Goal: Check status: Check status

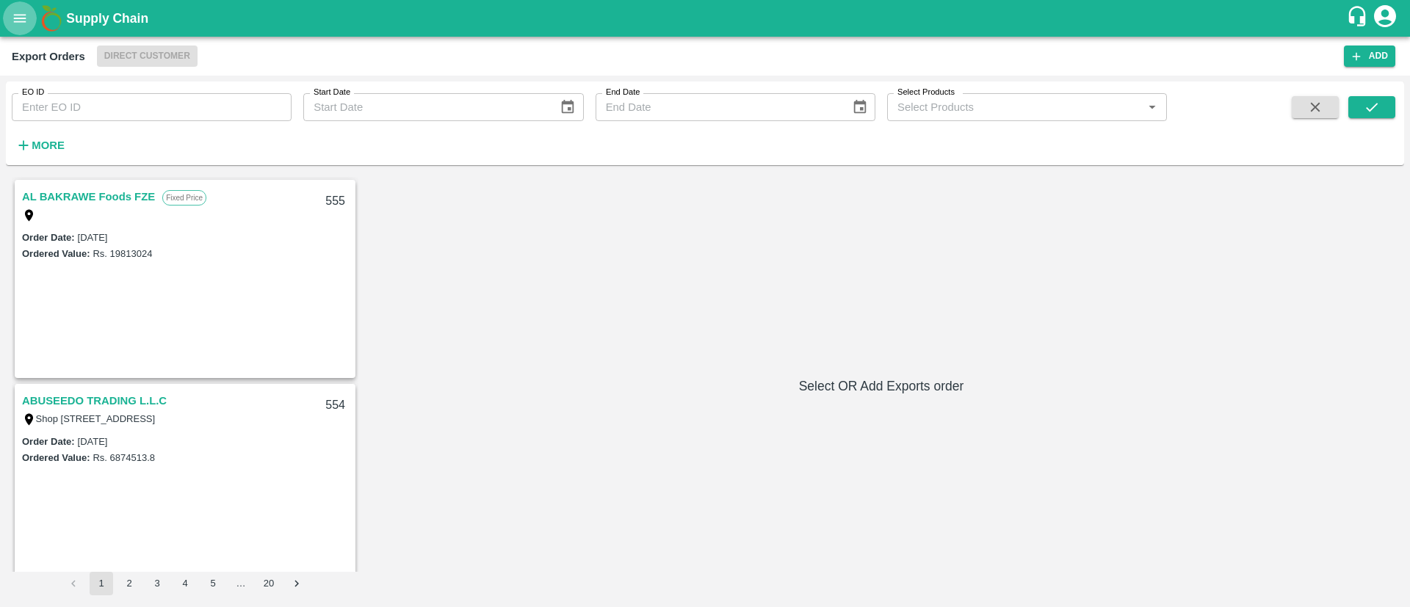
click at [19, 9] on button "open drawer" at bounding box center [20, 18] width 34 height 34
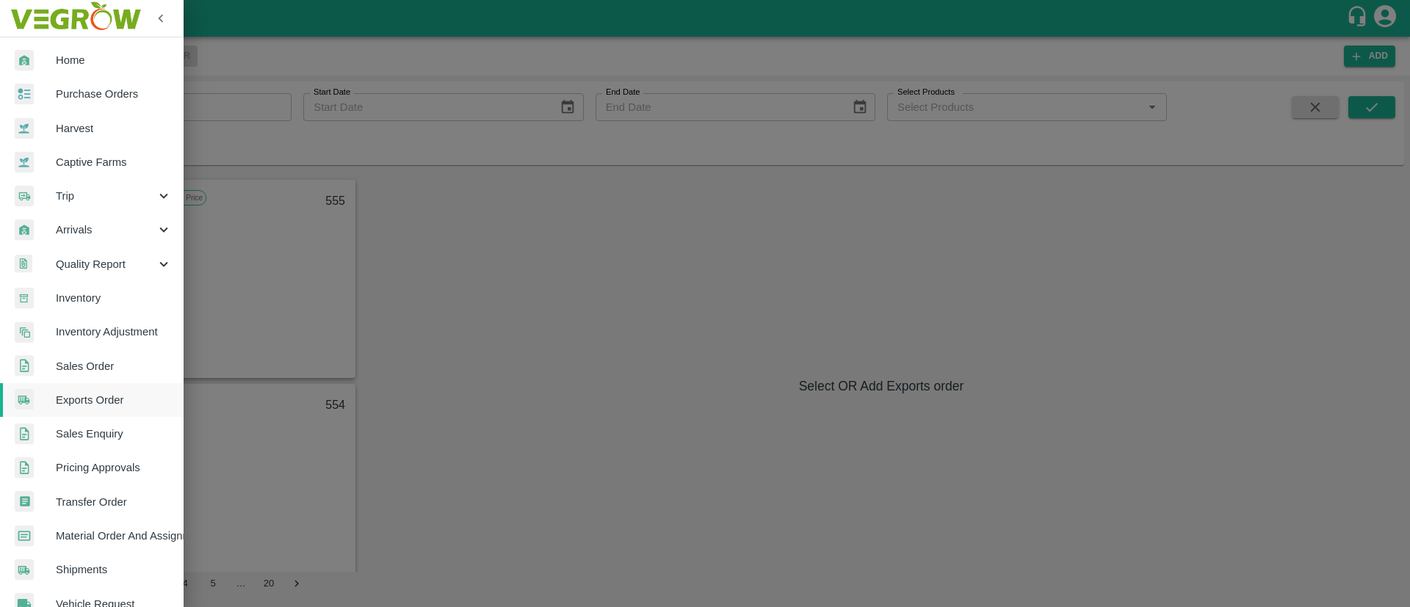
click at [57, 84] on link "Purchase Orders" at bounding box center [92, 94] width 184 height 34
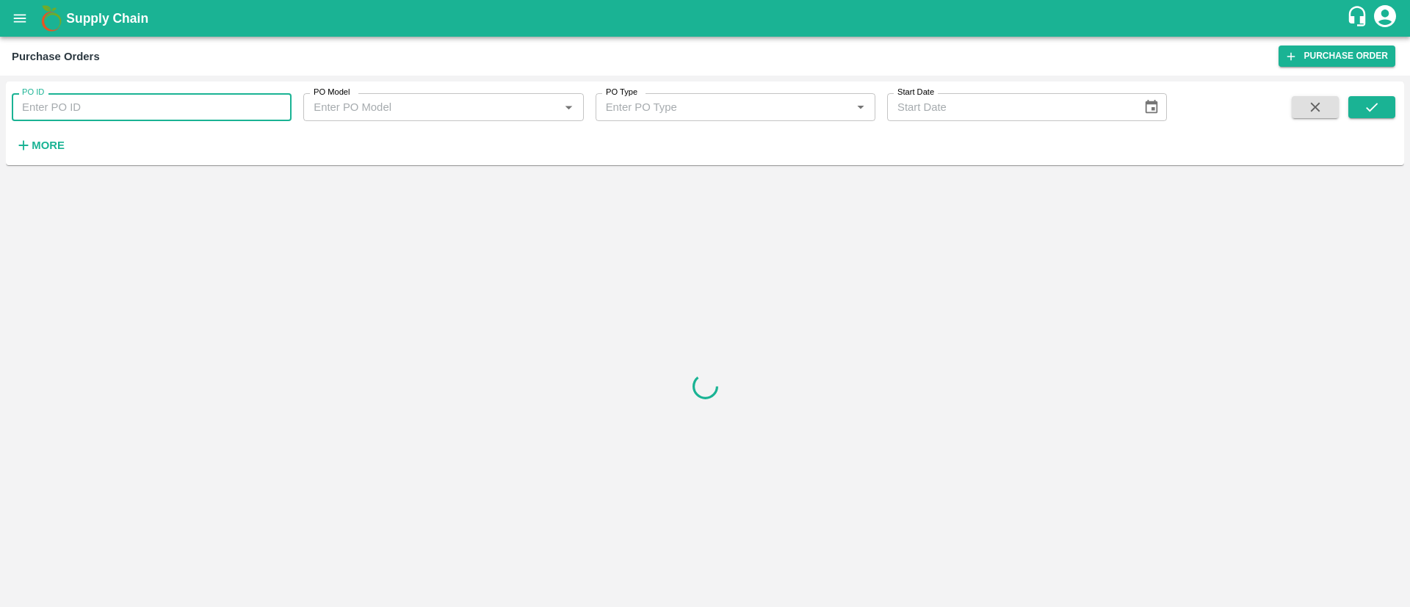
click at [84, 95] on input "PO ID" at bounding box center [152, 107] width 280 height 28
paste input "163800"
click at [1372, 115] on icon "submit" at bounding box center [1371, 107] width 16 height 16
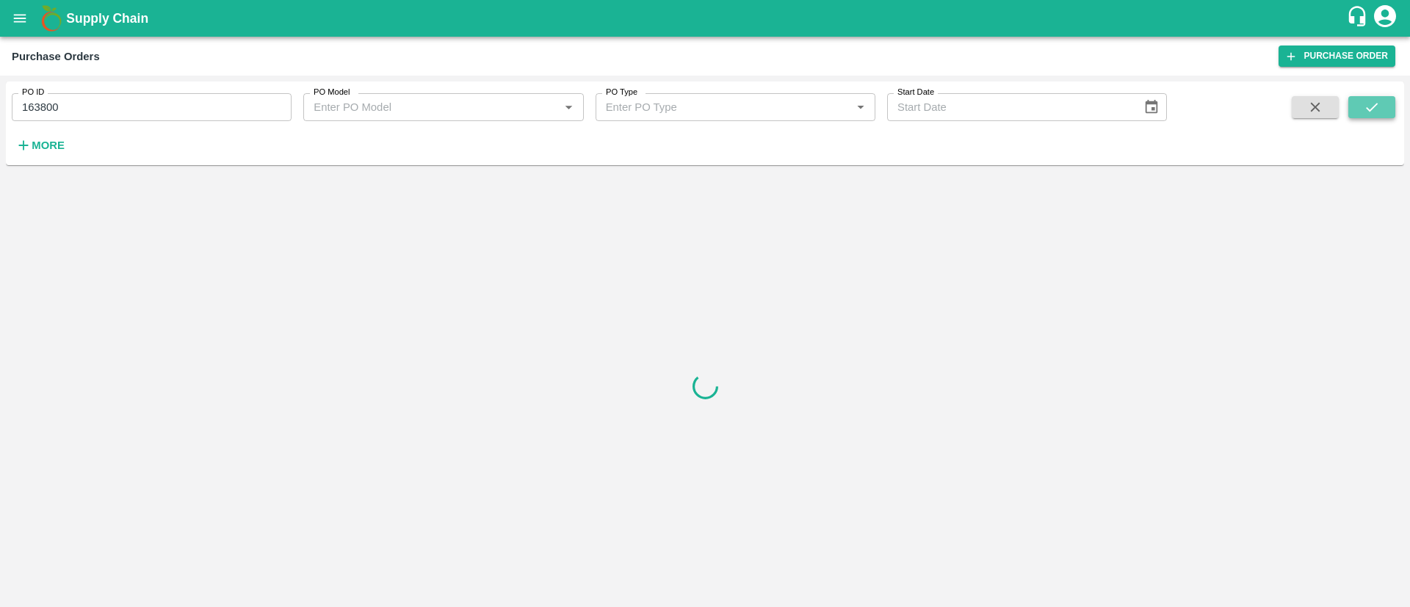
click at [1372, 115] on icon "submit" at bounding box center [1371, 107] width 16 height 16
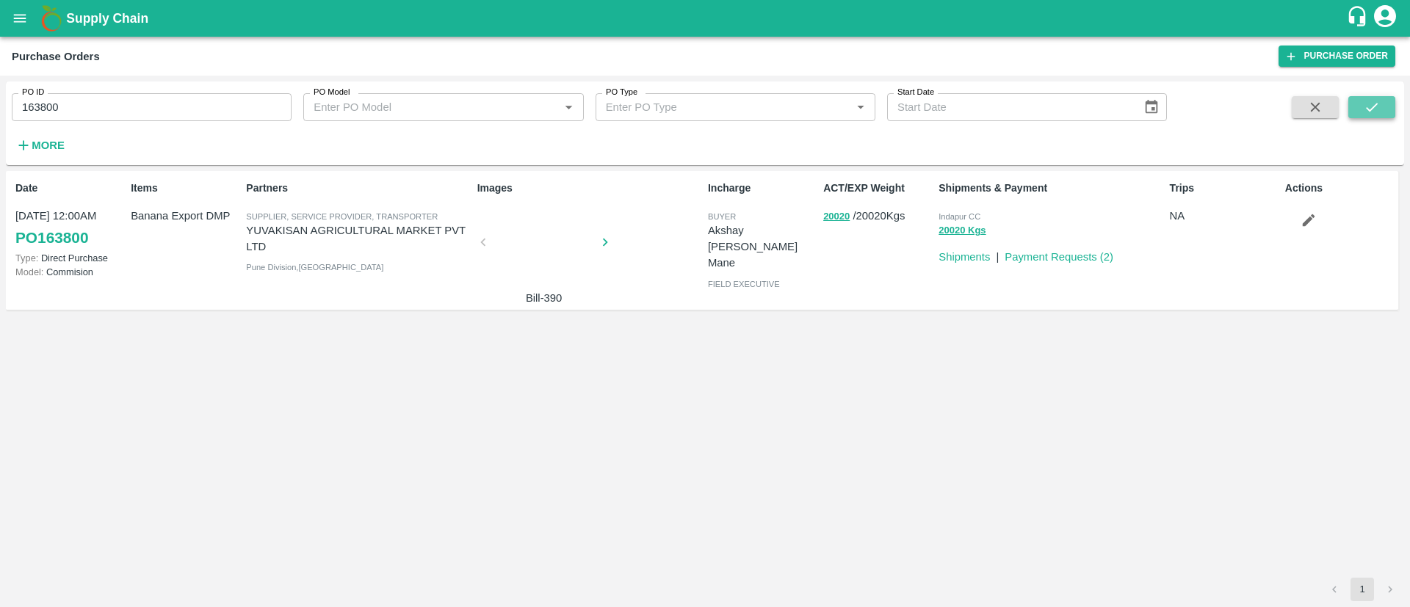
click at [1372, 115] on icon "submit" at bounding box center [1371, 107] width 16 height 16
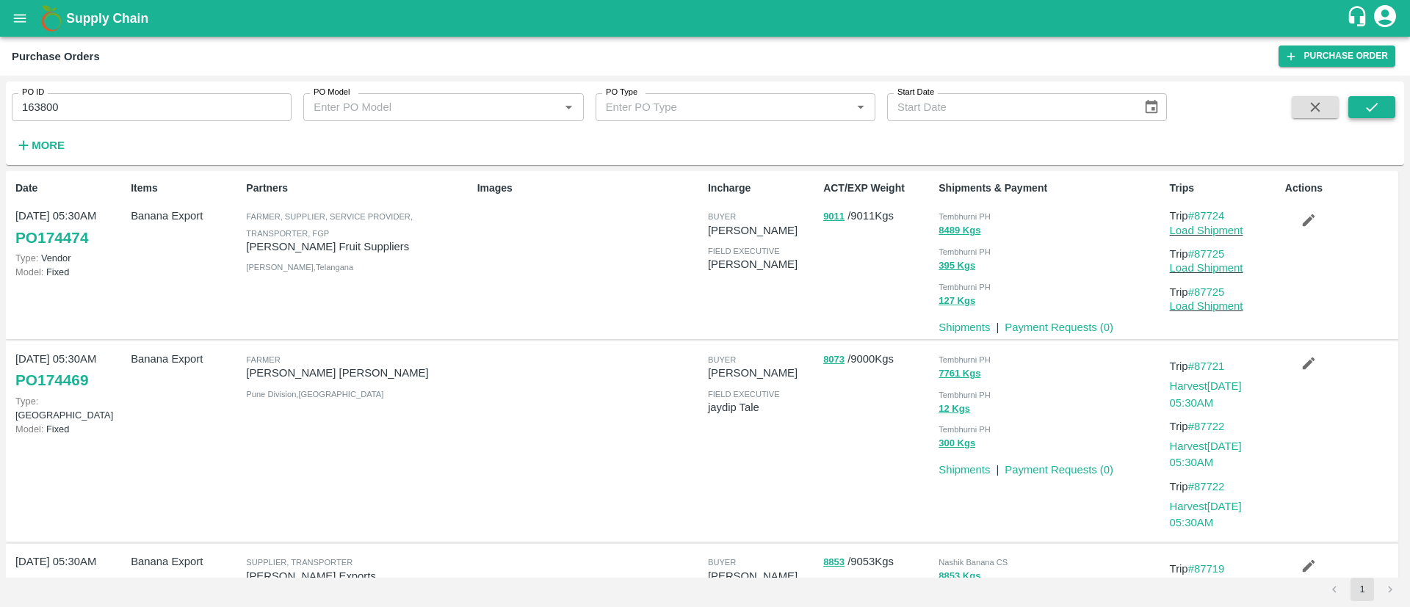
click at [1379, 105] on icon "submit" at bounding box center [1371, 107] width 16 height 16
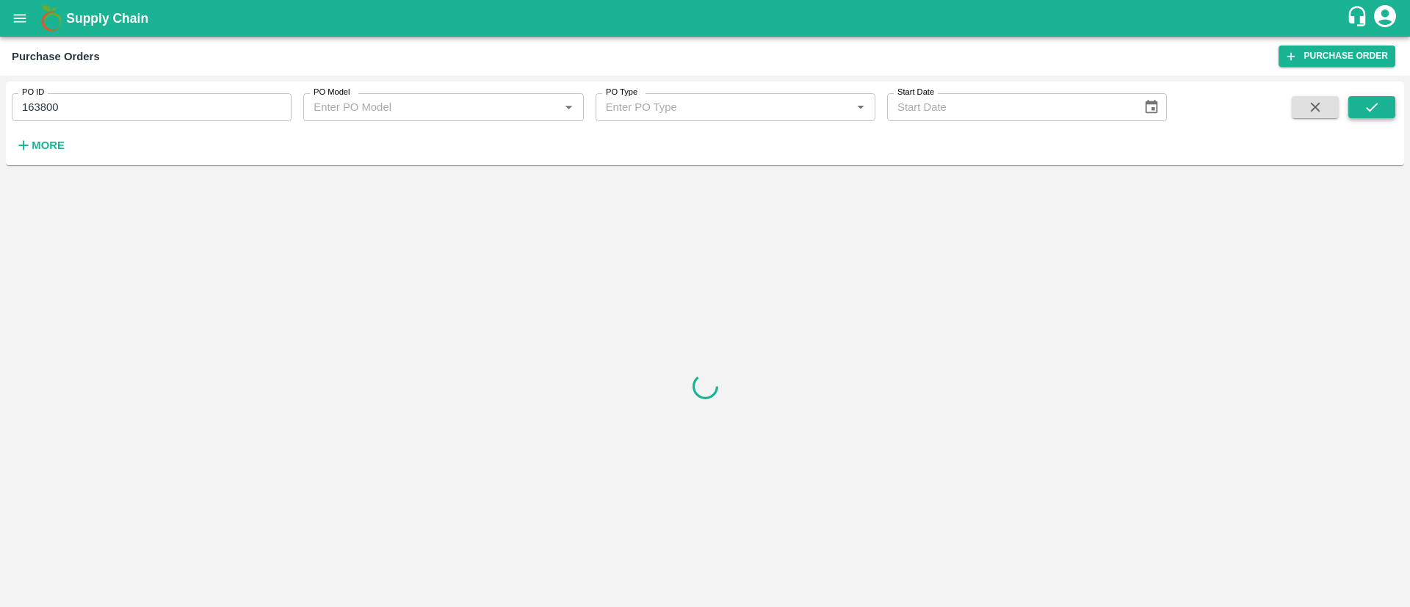
click at [1379, 105] on icon "submit" at bounding box center [1371, 107] width 16 height 16
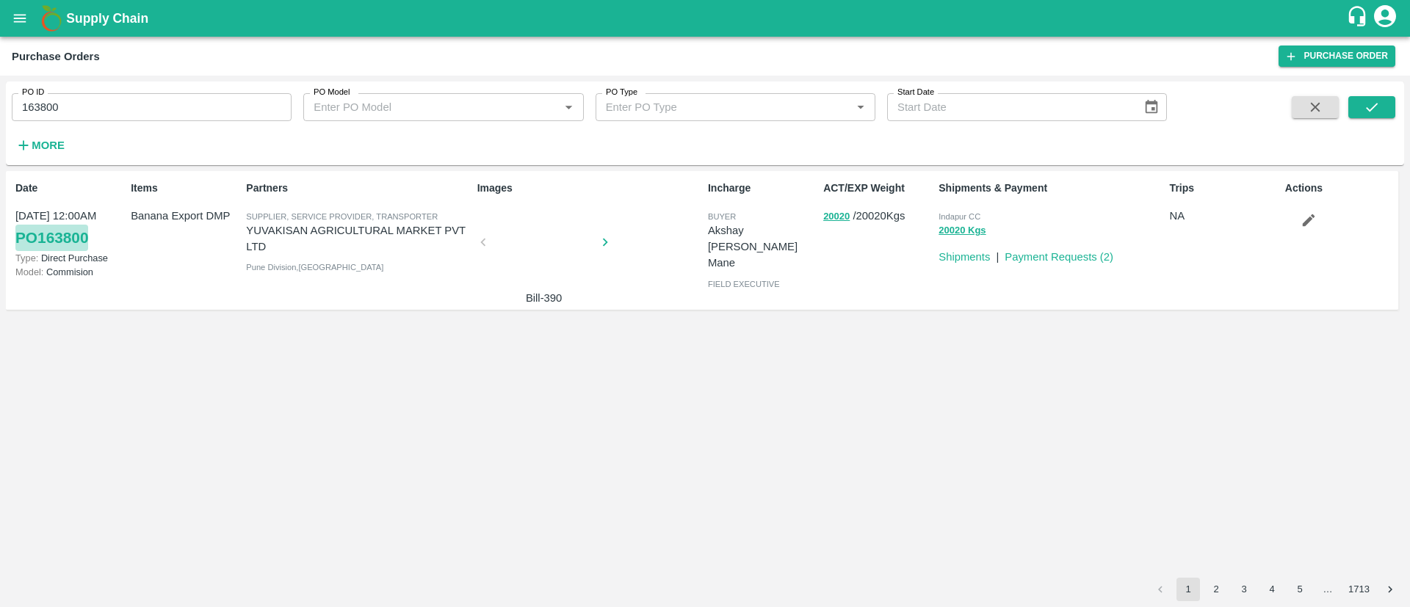
click at [68, 240] on link "PO 163800" at bounding box center [51, 238] width 73 height 26
click at [165, 95] on input "163800" at bounding box center [152, 107] width 280 height 28
paste input "text"
type input "164415"
click at [1379, 105] on icon "submit" at bounding box center [1371, 107] width 16 height 16
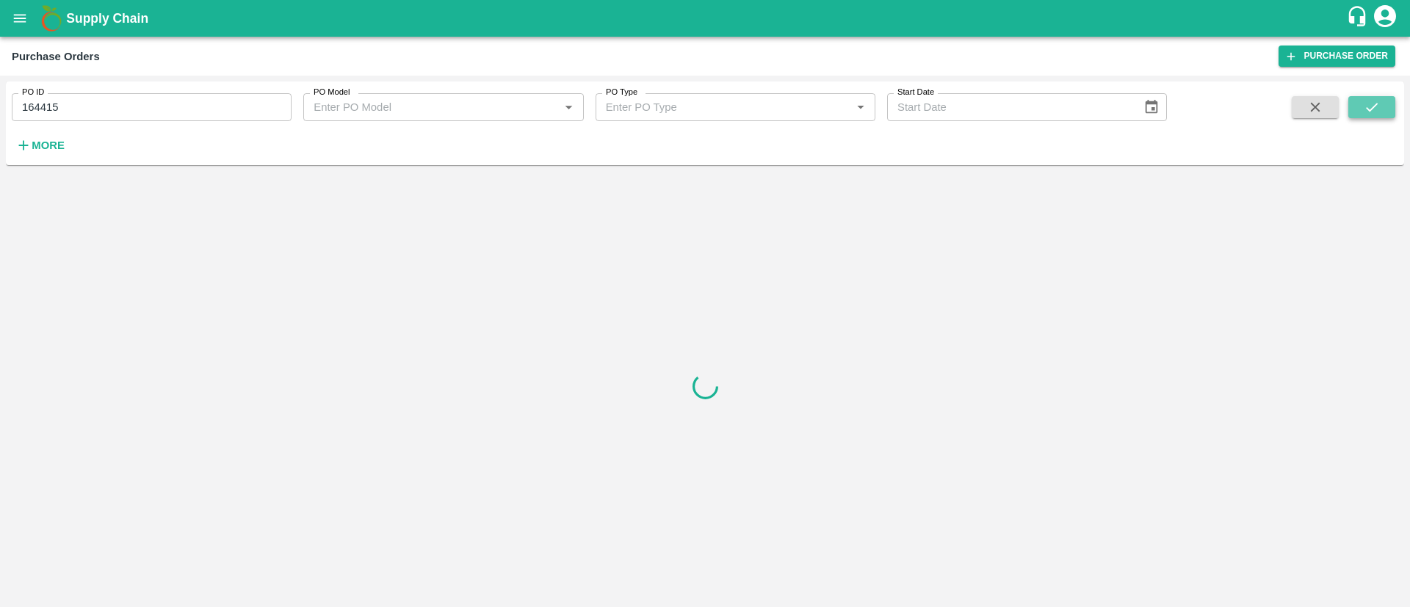
click at [1379, 105] on icon "submit" at bounding box center [1371, 107] width 16 height 16
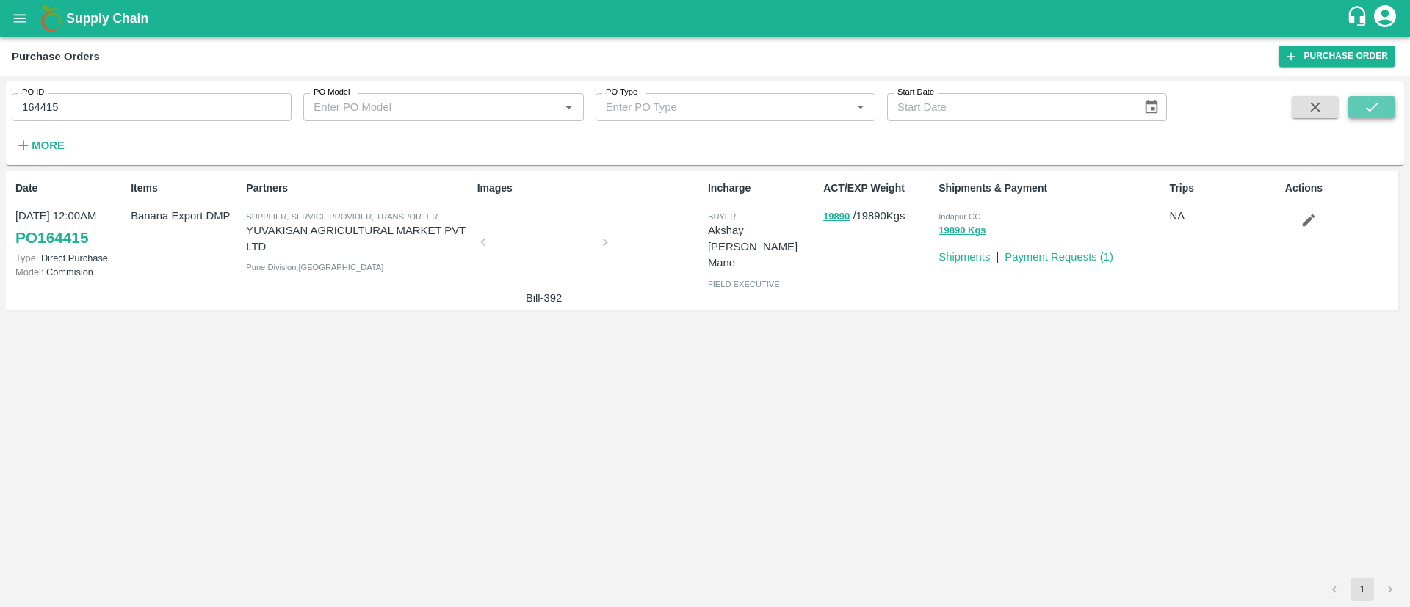
click at [1379, 105] on icon "submit" at bounding box center [1371, 107] width 16 height 16
click at [46, 239] on link "PO 164415" at bounding box center [51, 238] width 73 height 26
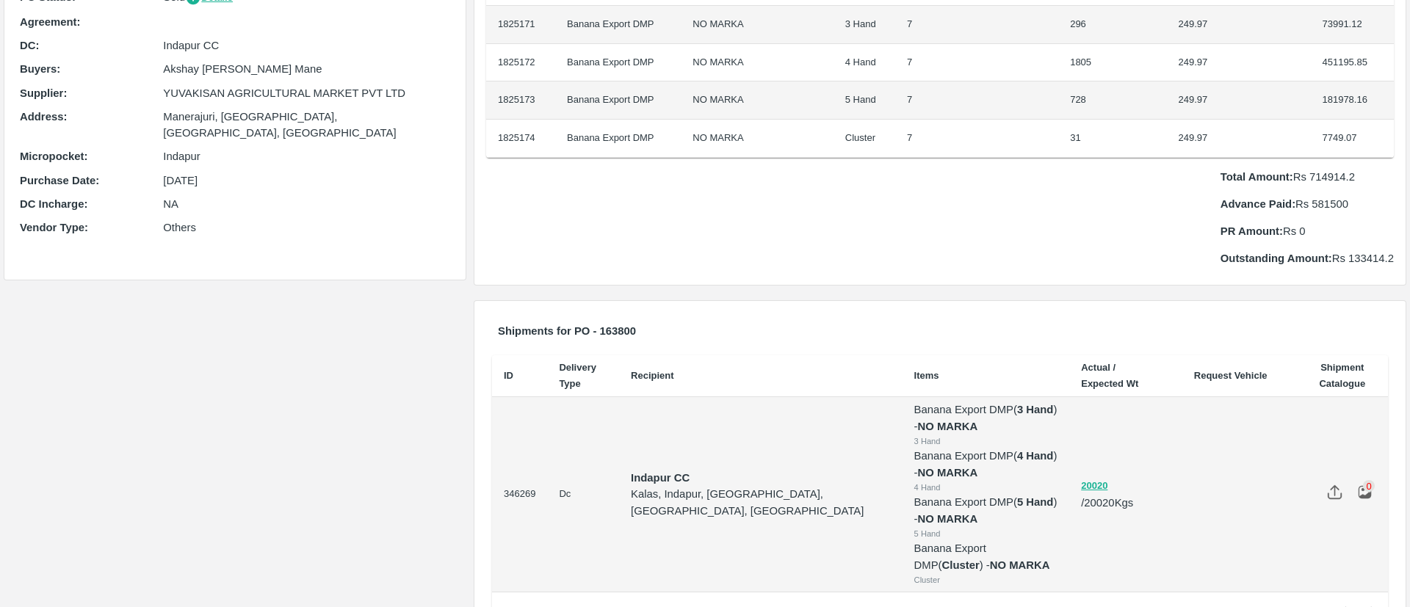
scroll to position [200, 0]
drag, startPoint x: 1311, startPoint y: 202, endPoint x: 1349, endPoint y: 203, distance: 38.2
click at [1349, 203] on p "Advance Paid: Rs 581500" at bounding box center [1306, 205] width 173 height 16
copy p "581500"
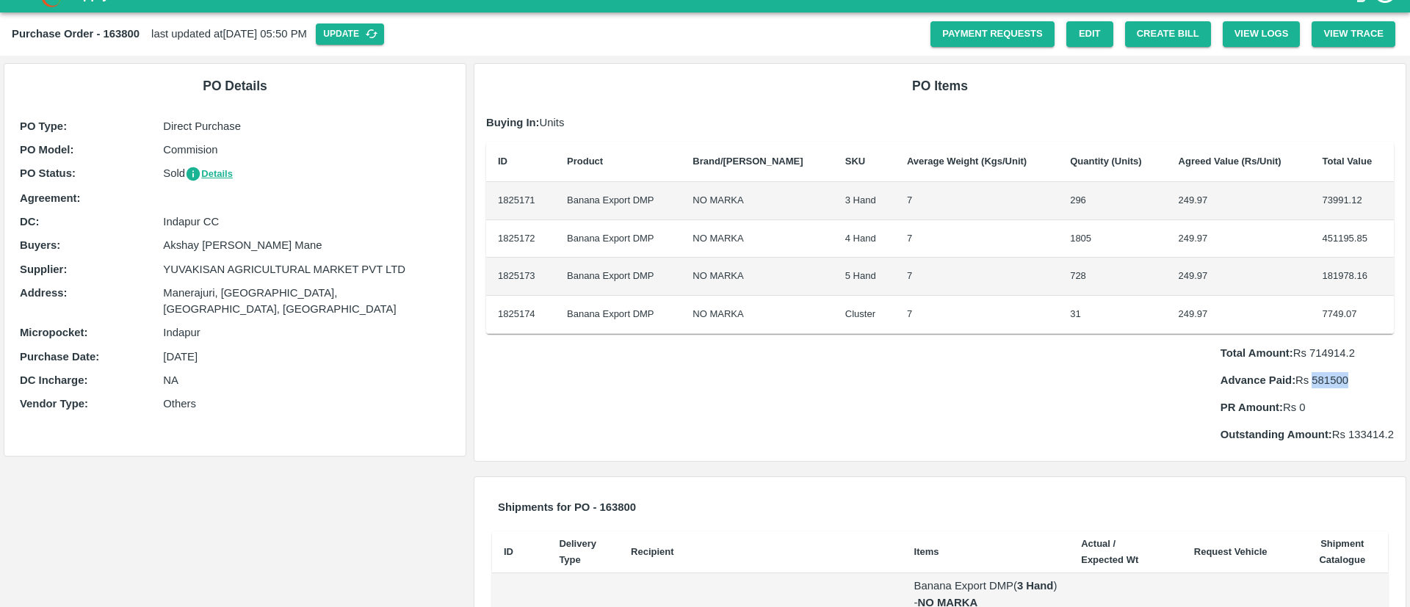
scroll to position [0, 0]
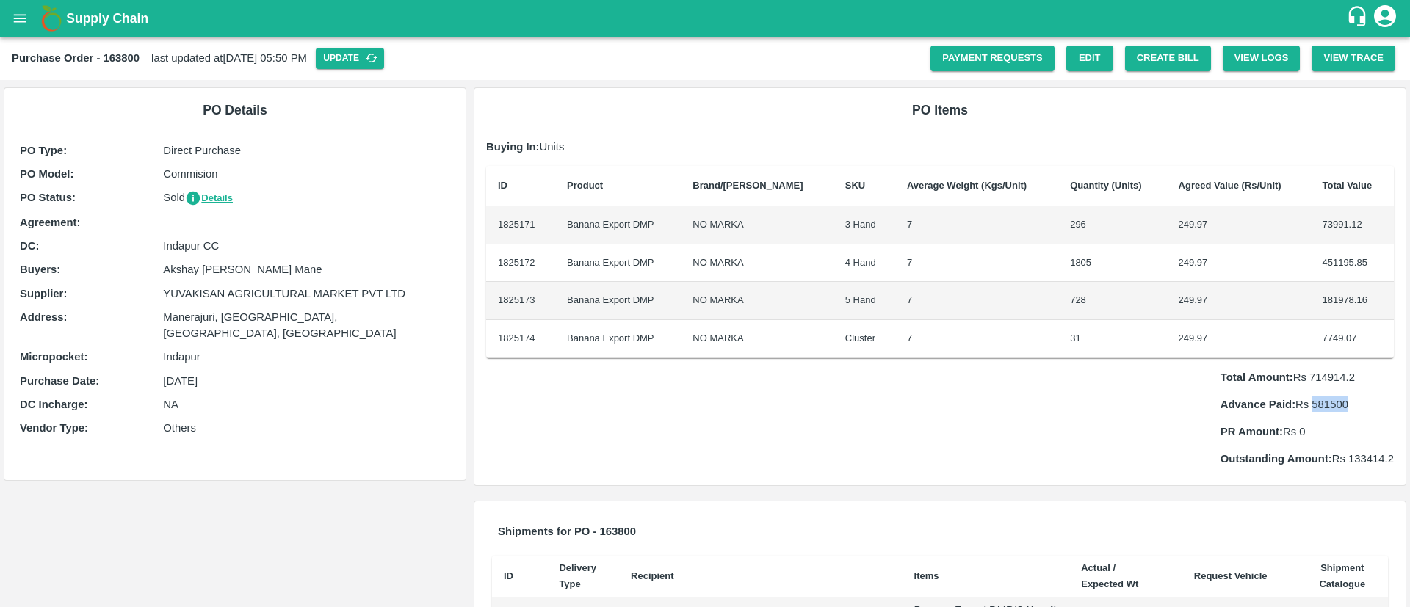
copy p "581500"
drag, startPoint x: 1308, startPoint y: 408, endPoint x: 1363, endPoint y: 408, distance: 54.3
click at [1363, 408] on p "Advance Paid: Rs 420750" at bounding box center [1306, 404] width 173 height 16
copy p "420750"
